Goal: Task Accomplishment & Management: Complete application form

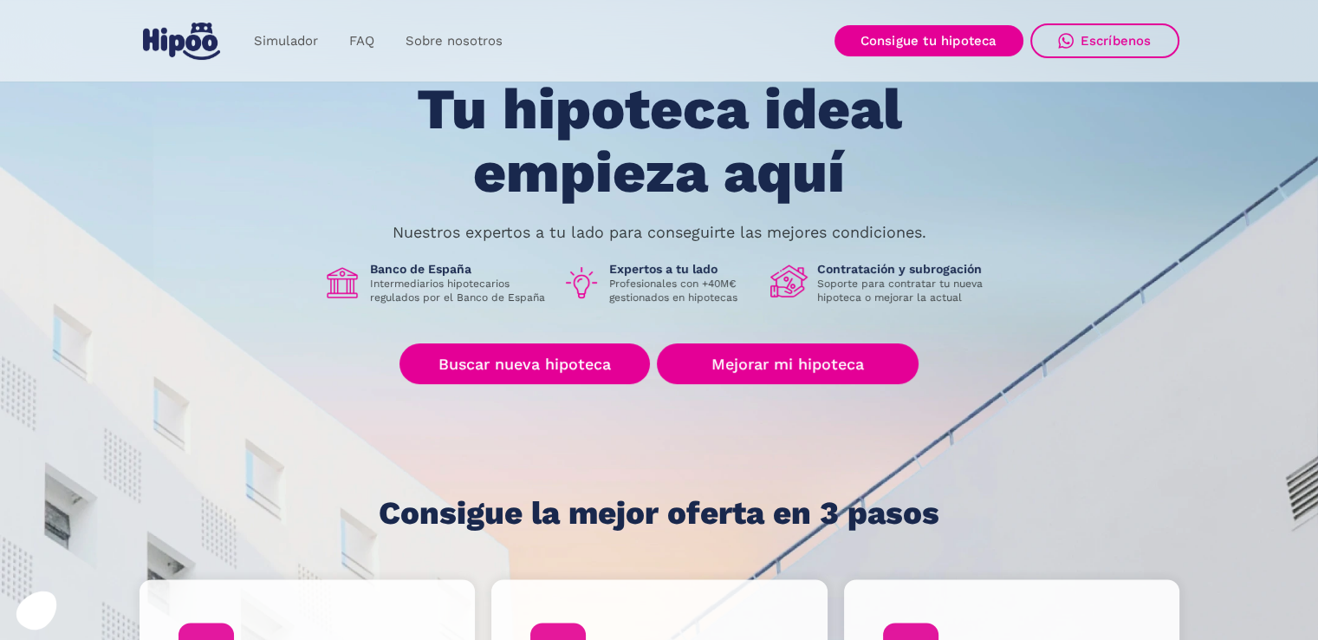
scroll to position [173, 0]
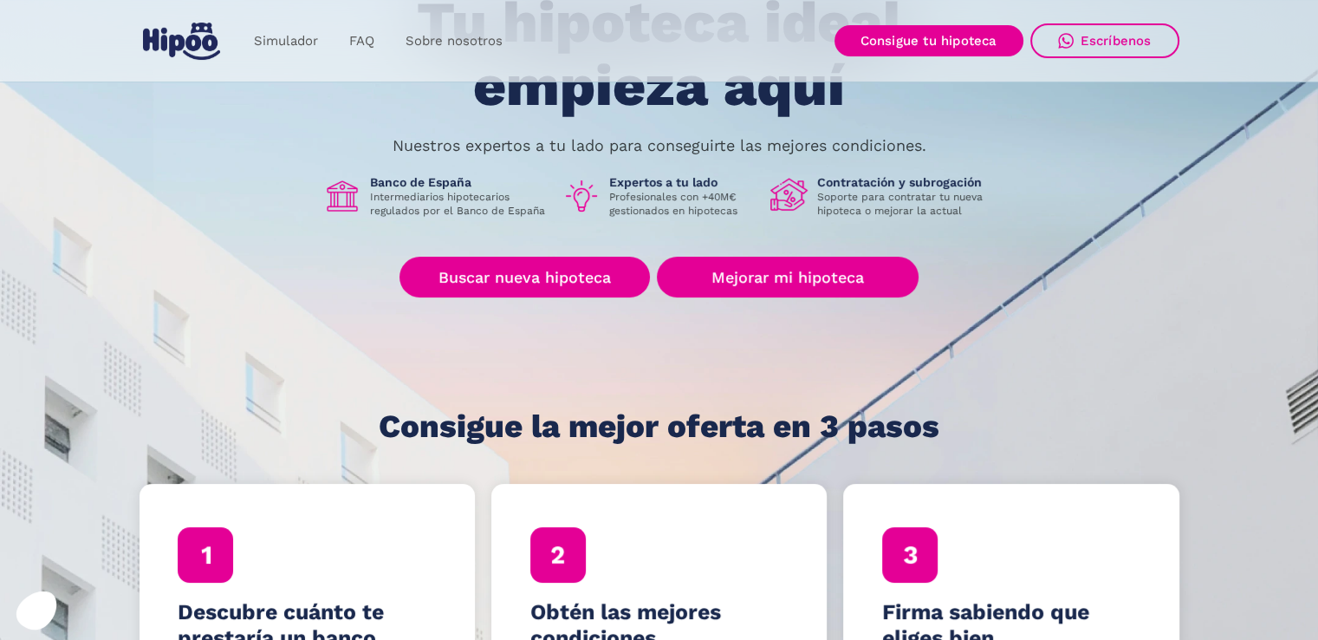
click at [481, 222] on div "Tu hipoteca ideal empieza aquí Nuestros expertos a tu lado para conseguirte las…" at bounding box center [660, 217] width 1040 height 452
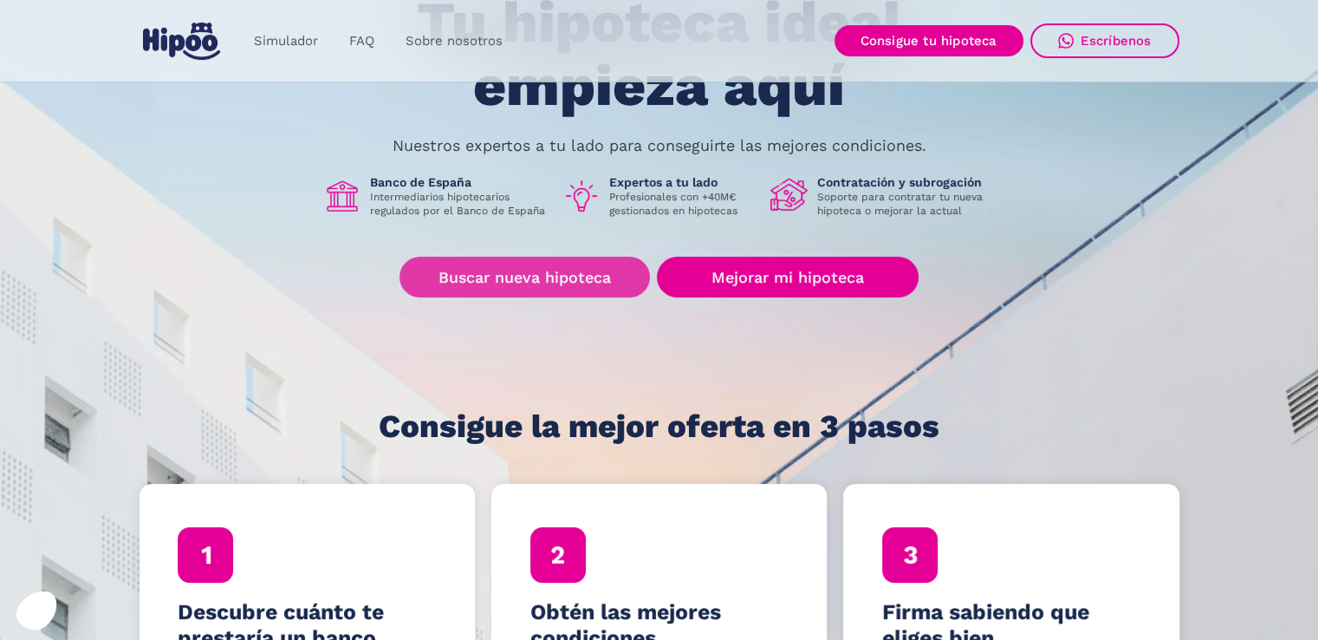
click at [504, 269] on link "Buscar nueva hipoteca" at bounding box center [525, 277] width 250 height 41
click at [530, 284] on link "Buscar nueva hipoteca" at bounding box center [525, 277] width 250 height 41
click at [499, 265] on link "Buscar nueva hipoteca" at bounding box center [525, 277] width 250 height 41
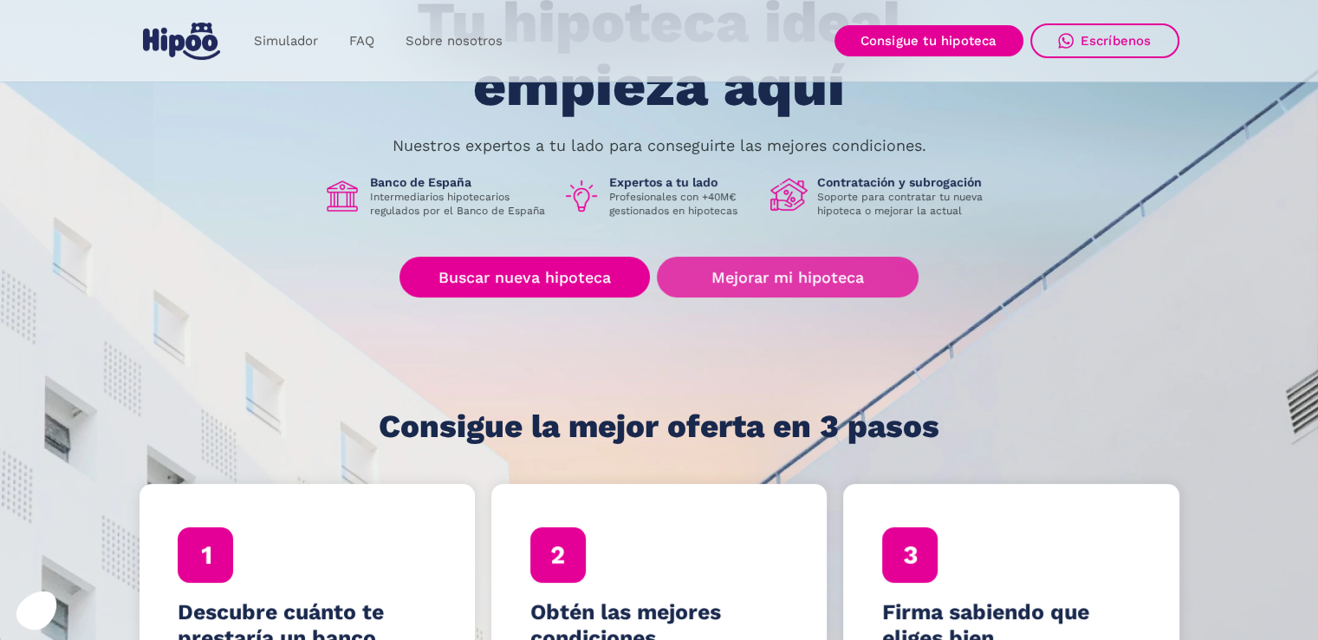
click at [799, 276] on link "Mejorar mi hipoteca" at bounding box center [787, 277] width 261 height 41
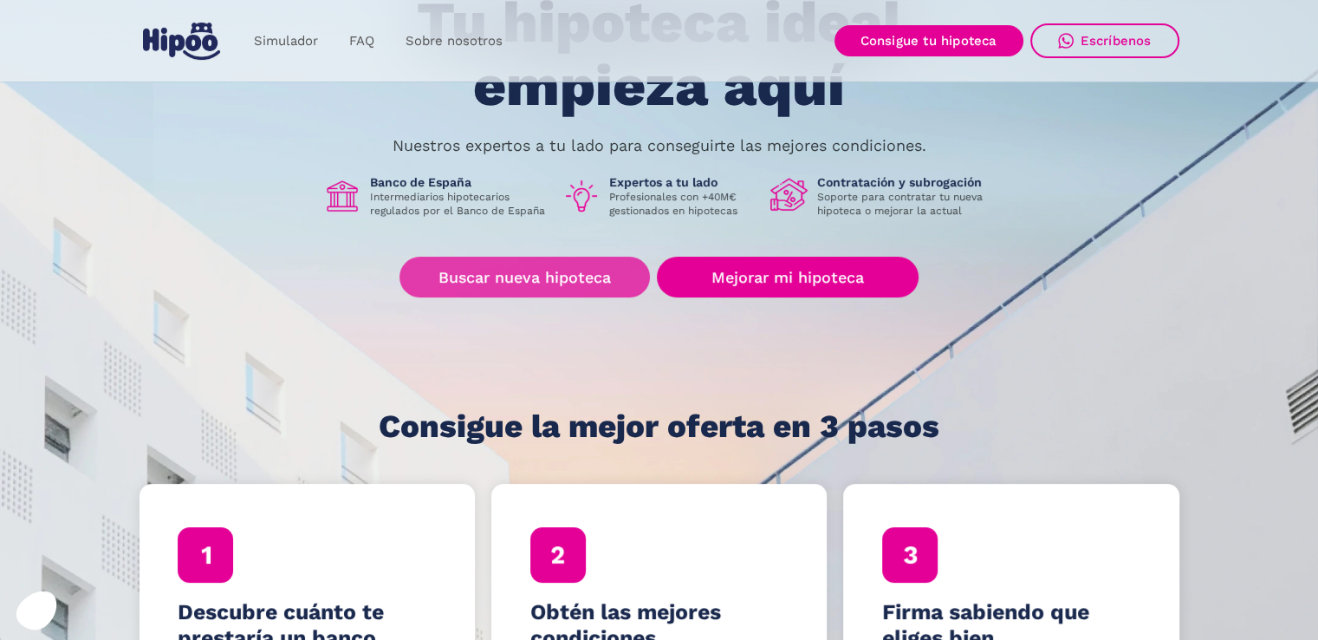
click at [507, 282] on link "Buscar nueva hipoteca" at bounding box center [525, 277] width 250 height 41
